Goal: Information Seeking & Learning: Learn about a topic

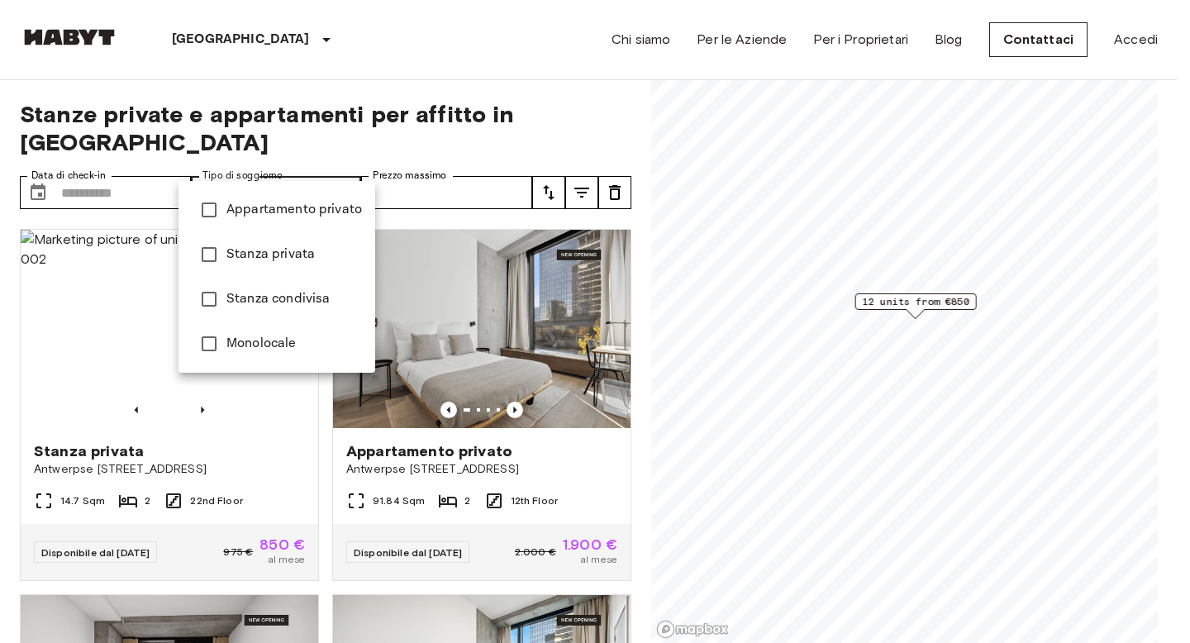
click at [286, 210] on span "Appartamento privato" at bounding box center [293, 210] width 135 height 20
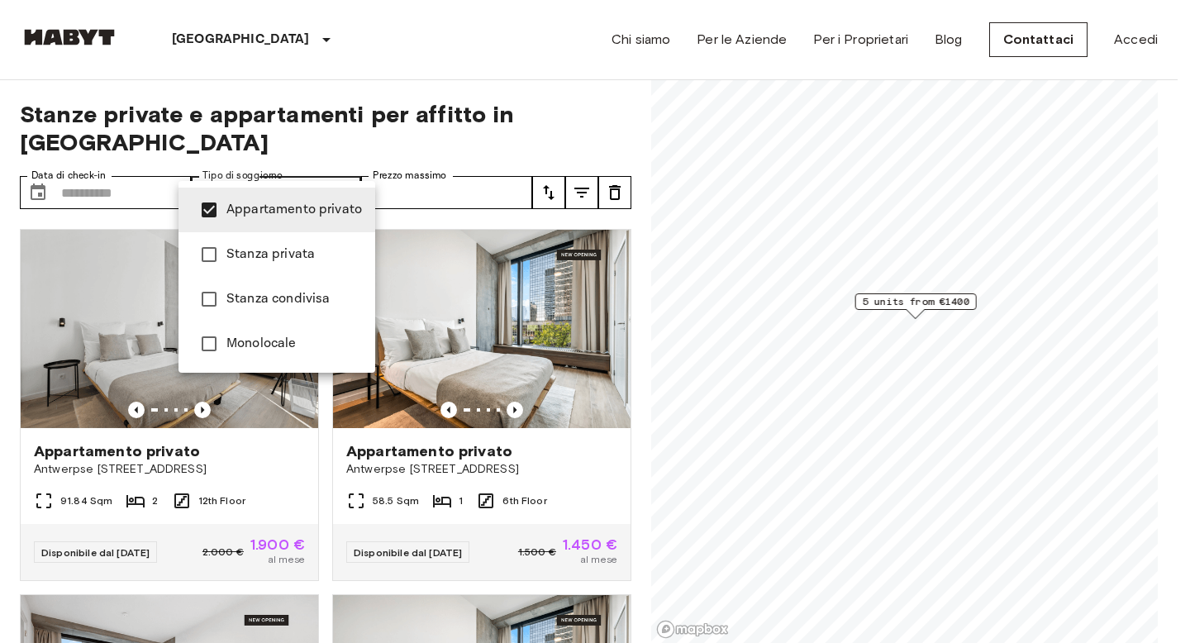
click at [235, 335] on span "Monolocale" at bounding box center [293, 344] width 135 height 20
type input "**********"
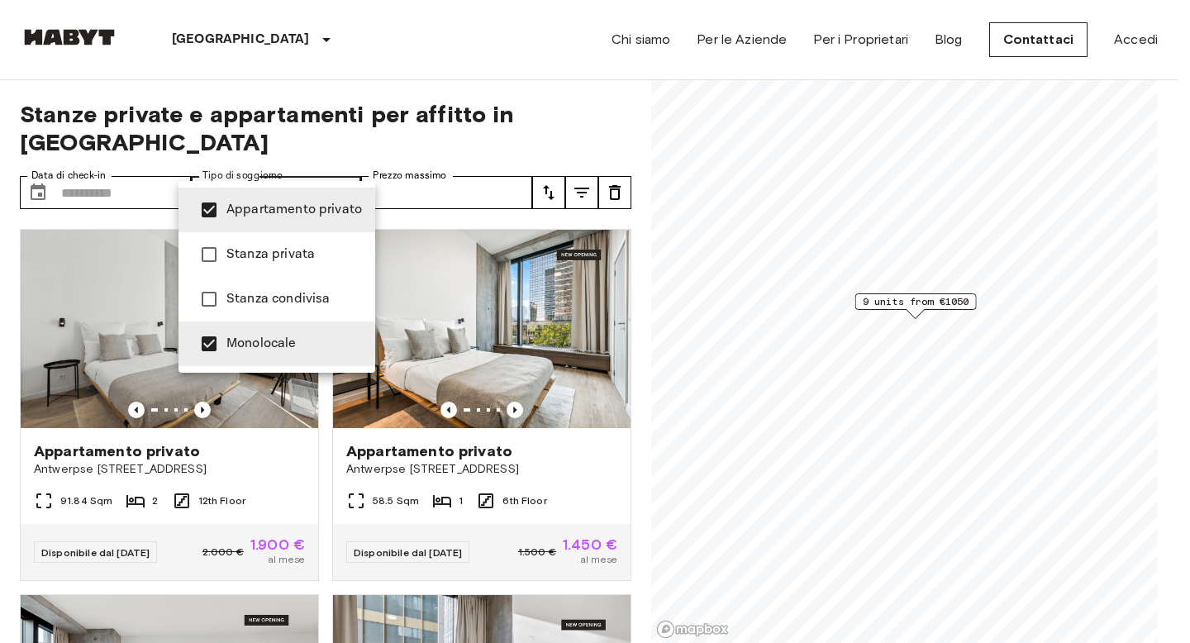
click at [520, 65] on div at bounding box center [595, 321] width 1190 height 643
